Goal: Contribute content

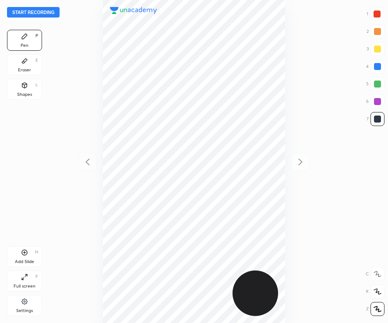
scroll to position [323, 247]
click at [380, 14] on div at bounding box center [376, 14] width 7 height 7
click at [48, 11] on button "Start recording" at bounding box center [33, 12] width 53 height 11
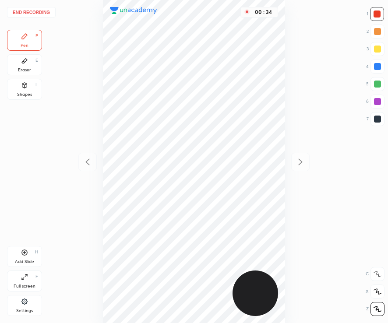
click at [379, 120] on div at bounding box center [377, 119] width 7 height 7
click at [33, 260] on div "Add Slide" at bounding box center [24, 262] width 19 height 4
click at [30, 260] on div "Add Slide" at bounding box center [24, 262] width 19 height 4
click at [371, 16] on div at bounding box center [377, 14] width 14 height 14
click at [27, 97] on div "Shapes" at bounding box center [24, 94] width 15 height 4
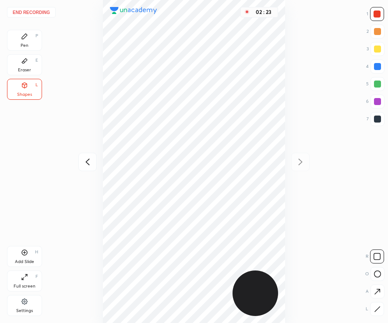
click at [44, 14] on button "End recording" at bounding box center [31, 12] width 49 height 11
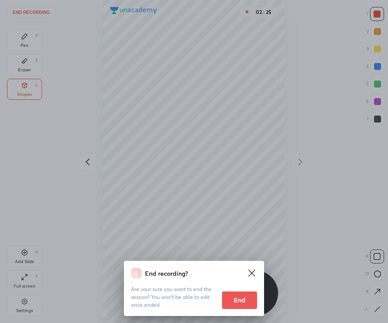
click at [237, 298] on button "End" at bounding box center [239, 301] width 35 height 18
